Goal: Navigation & Orientation: Understand site structure

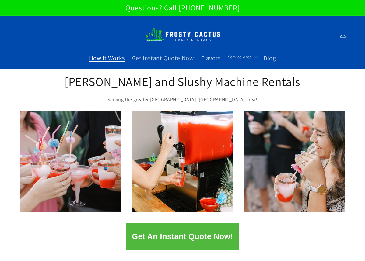
click at [98, 61] on span "How It Works" at bounding box center [107, 58] width 36 height 8
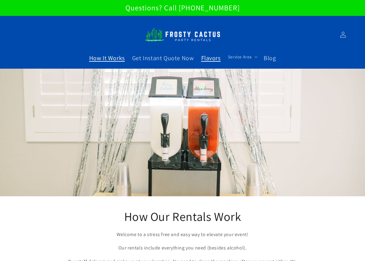
click at [210, 60] on span "Flavors" at bounding box center [210, 58] width 19 height 8
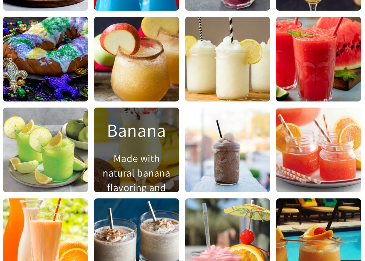
scroll to position [651, 0]
